Goal: Information Seeking & Learning: Learn about a topic

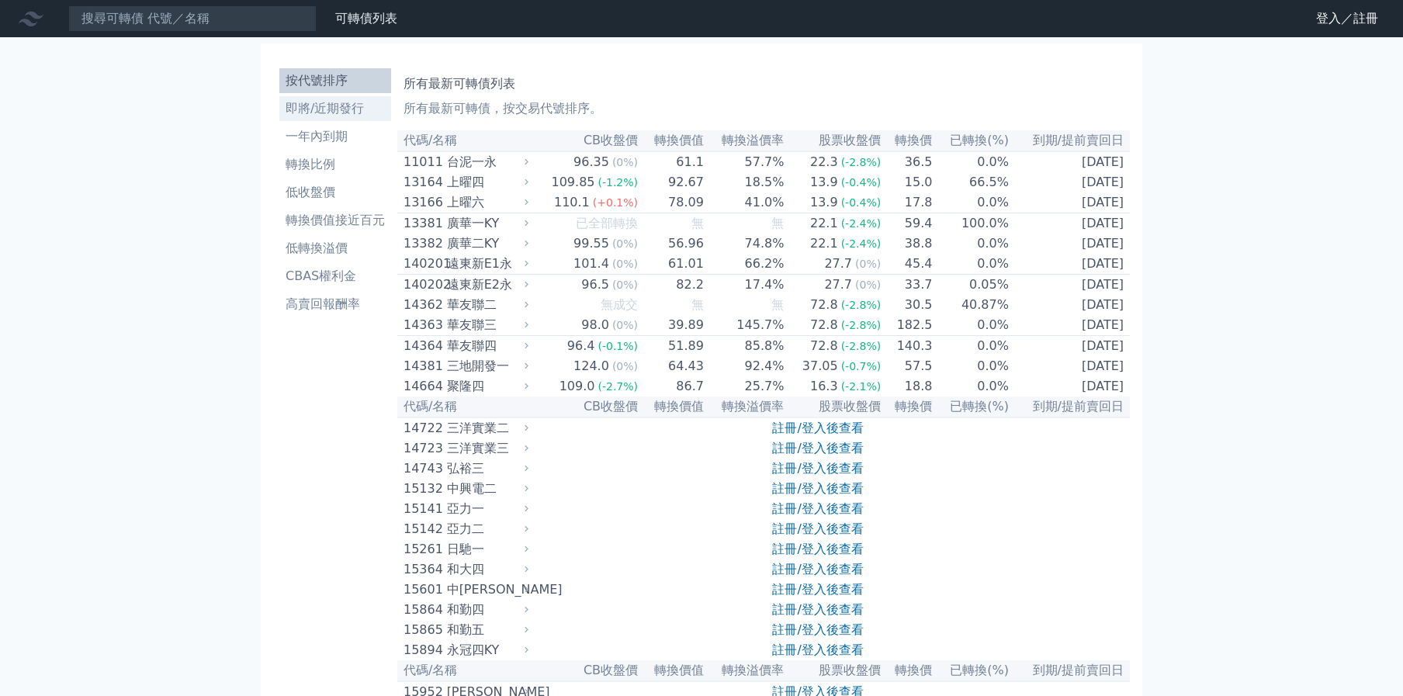
click at [324, 109] on li "即將/近期發行" at bounding box center [335, 108] width 112 height 19
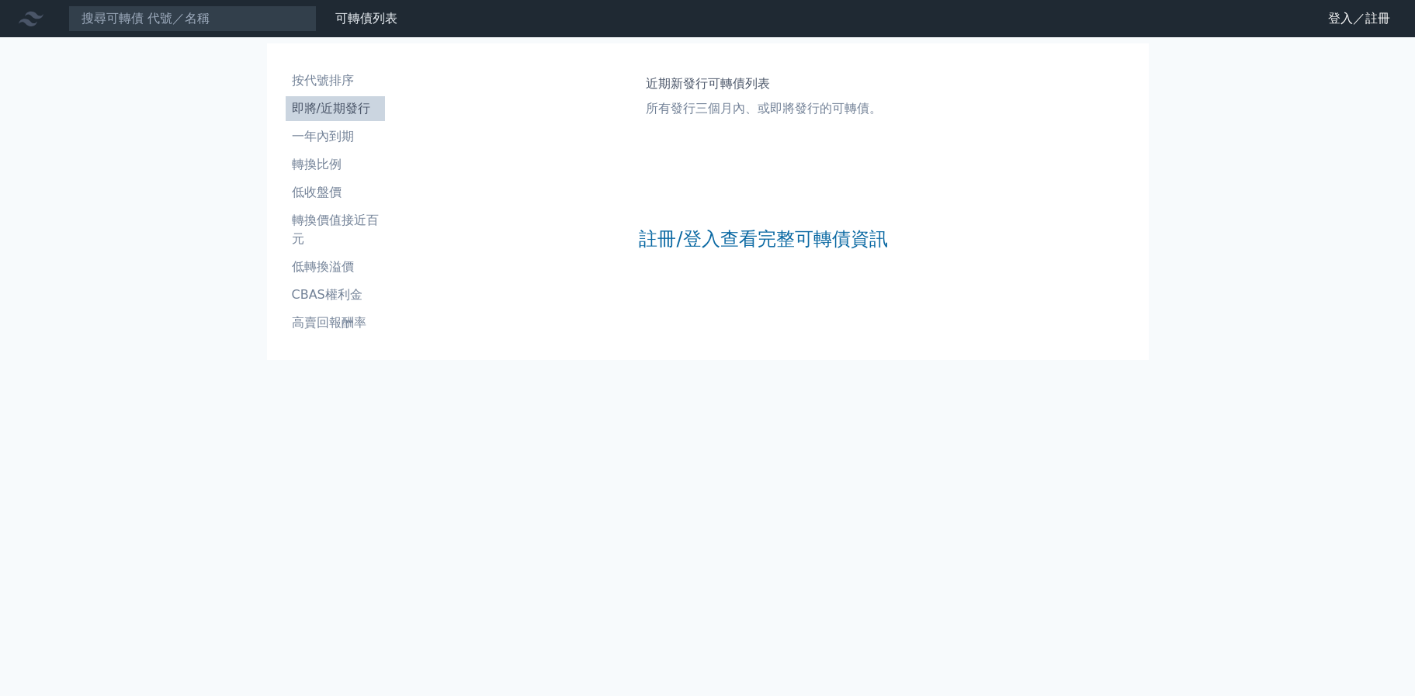
click at [655, 255] on div "註冊/登入查看完整可轉債資訊" at bounding box center [763, 239] width 248 height 205
click at [652, 242] on link "註冊/登入查看完整可轉債資訊" at bounding box center [763, 239] width 248 height 25
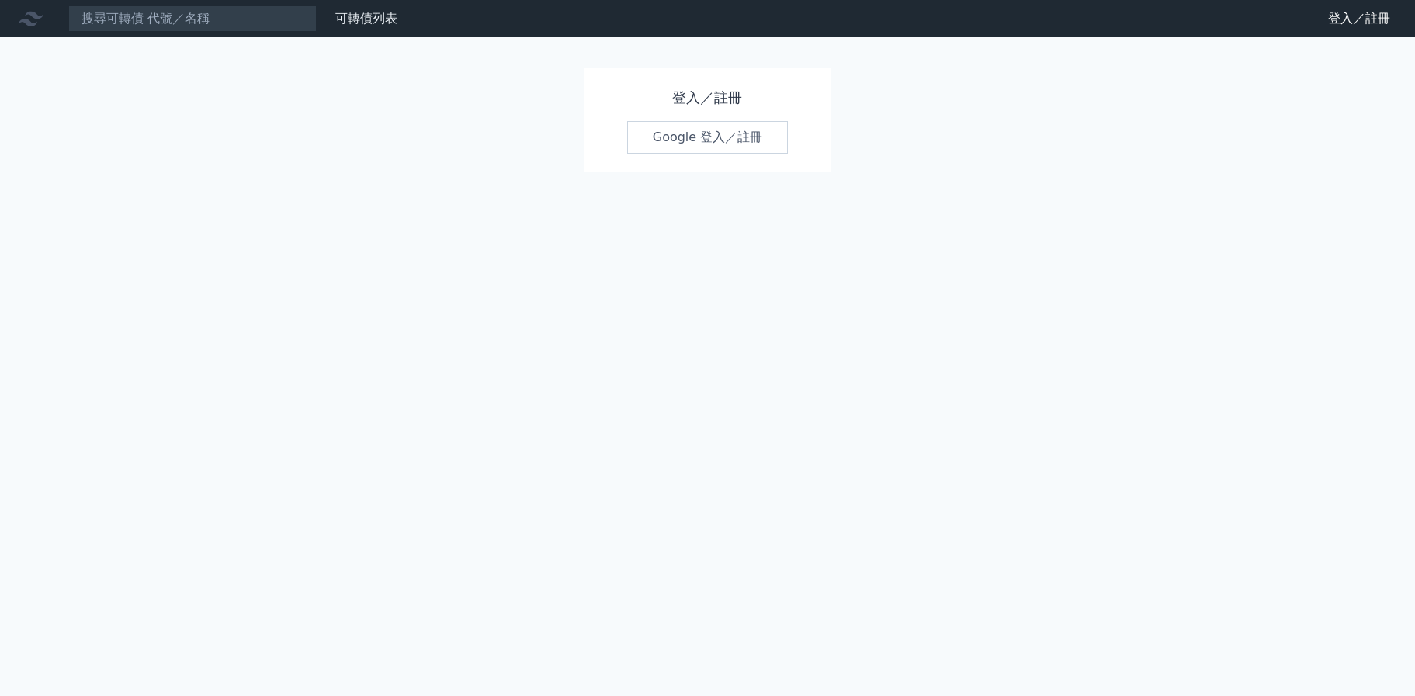
click at [678, 143] on link "Google 登入／註冊" at bounding box center [707, 137] width 161 height 33
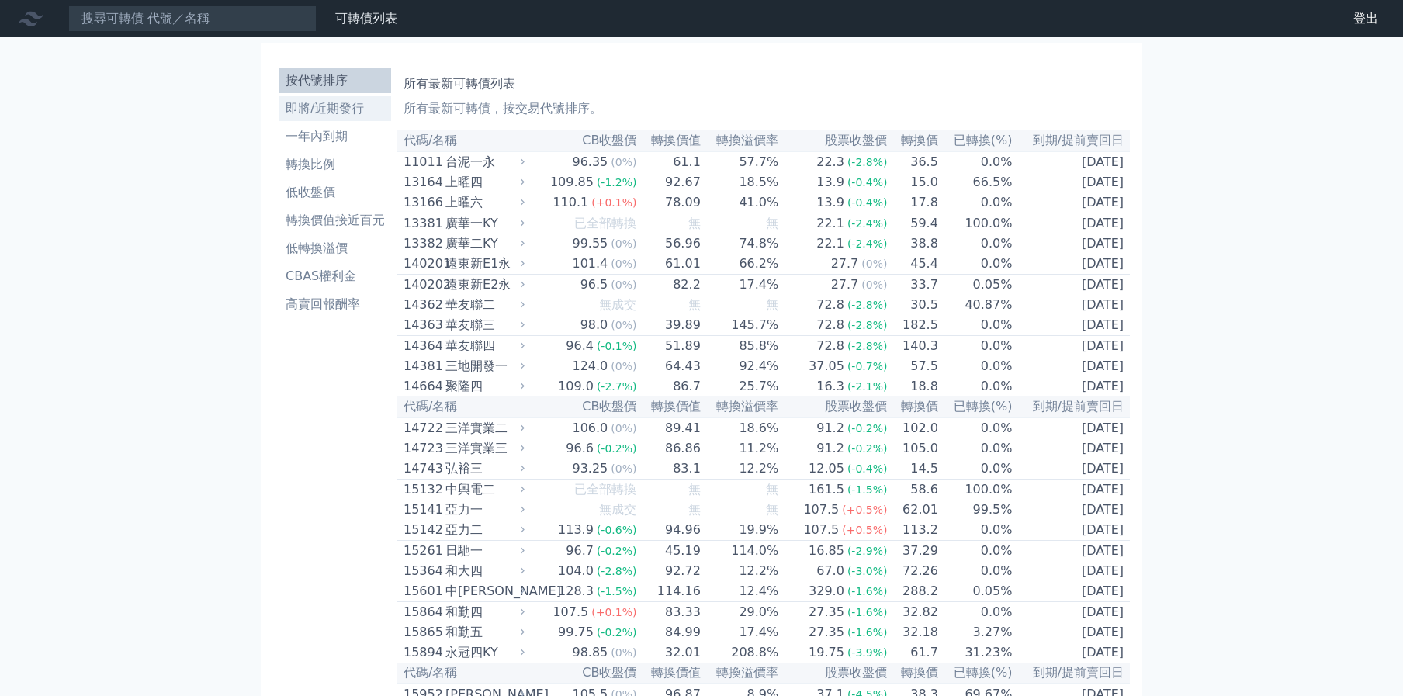
click at [328, 113] on li "即將/近期發行" at bounding box center [335, 108] width 112 height 19
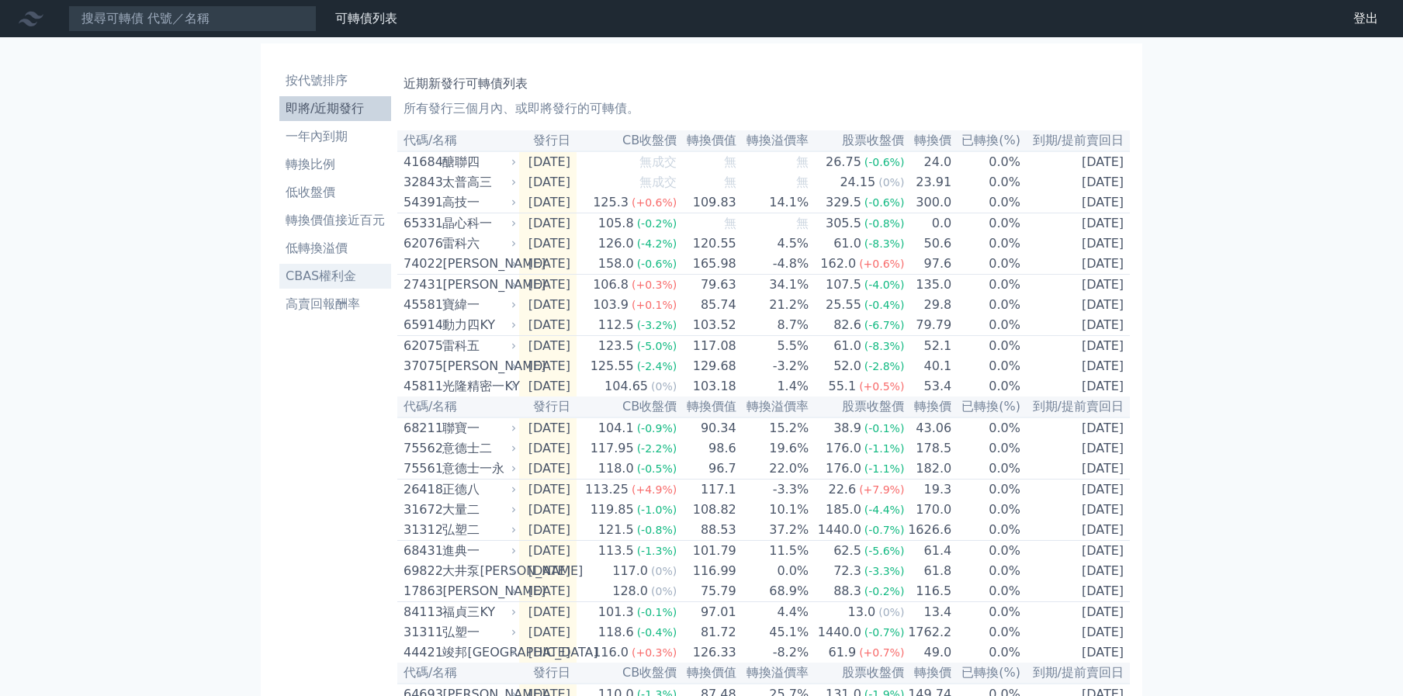
click at [322, 288] on link "CBAS權利金" at bounding box center [335, 276] width 112 height 25
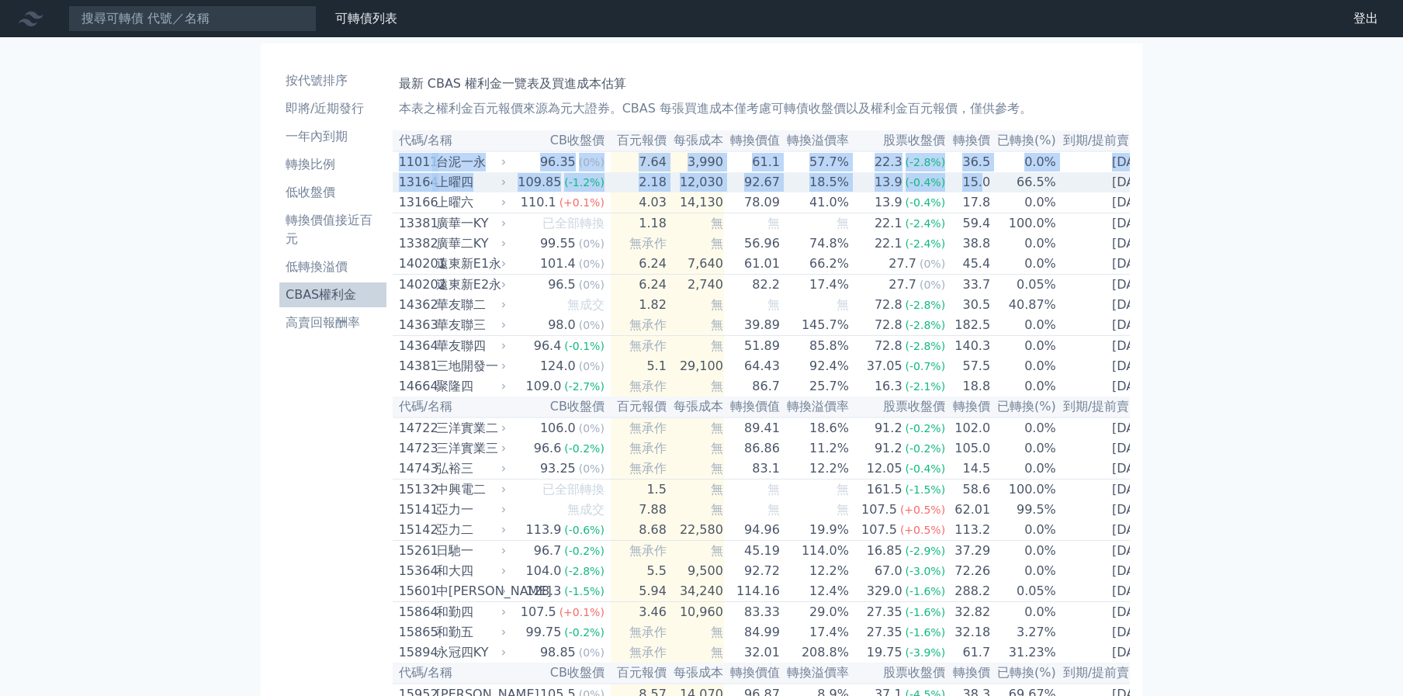
scroll to position [0, 5]
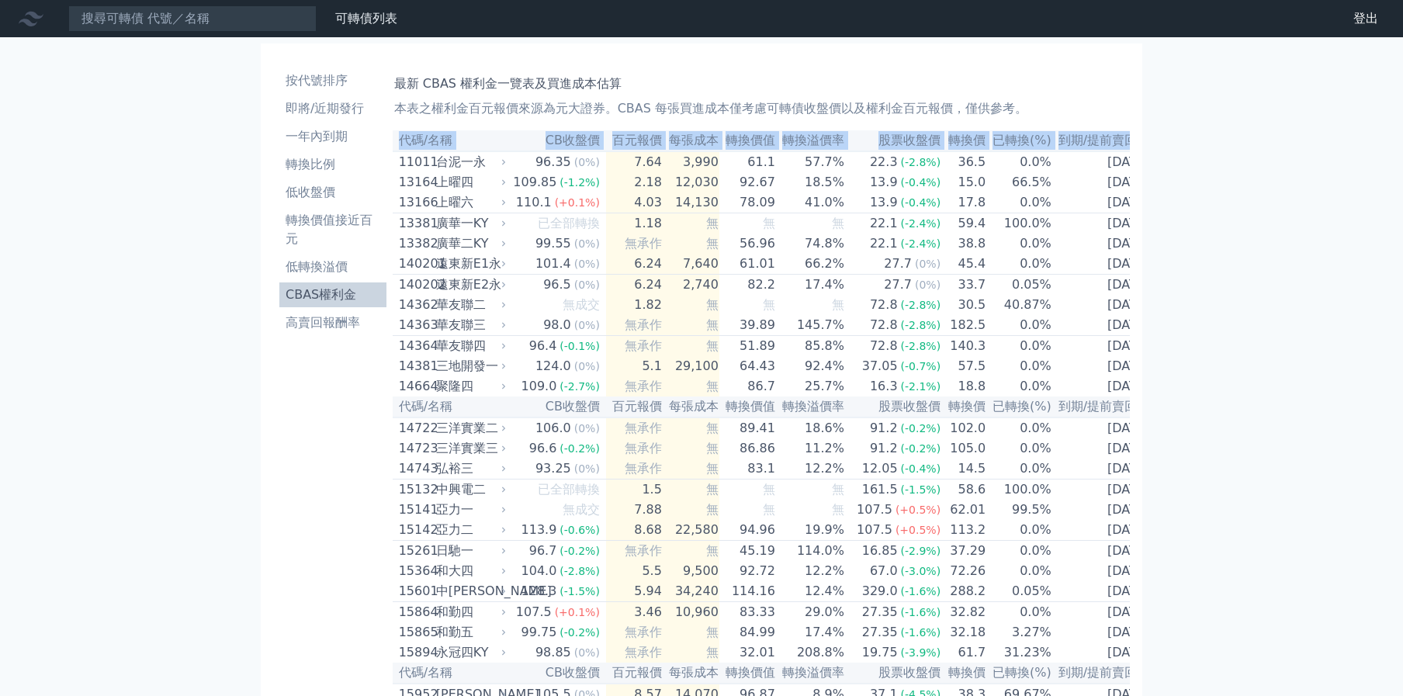
drag, startPoint x: 399, startPoint y: 165, endPoint x: 1420, endPoint y: 428, distance: 1054.9
copy table "代碼/名稱 CB收盤價 百元報價 每張成本 轉換價值 轉換溢價率 股票收盤價 轉換價 已轉換(%) 到期/提前賣回日"
